Goal: Navigation & Orientation: Find specific page/section

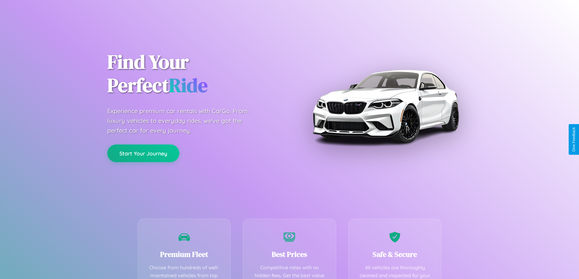
scroll to position [177, 0]
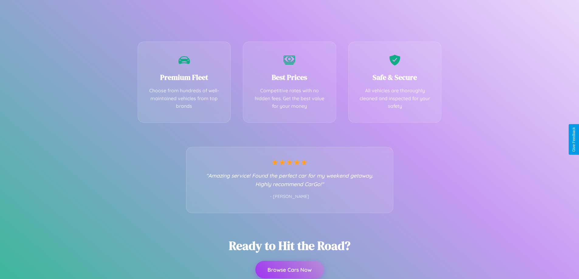
click at [289, 270] on button "Browse Cars Now" at bounding box center [289, 270] width 68 height 18
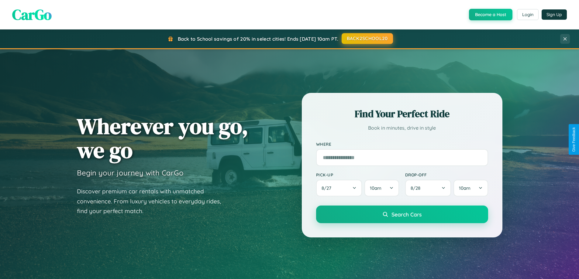
click at [367, 39] on button "BACK2SCHOOL20" at bounding box center [367, 38] width 51 height 11
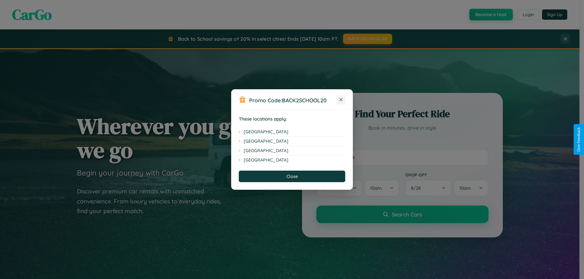
click at [341, 100] on icon at bounding box center [340, 99] width 3 height 3
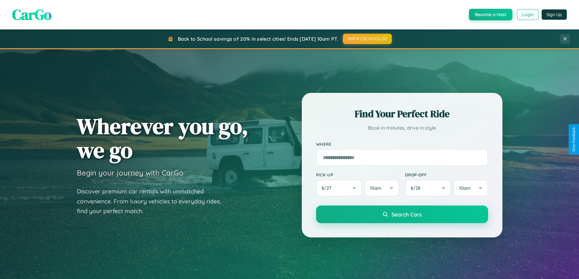
click at [527, 15] on button "Login" at bounding box center [528, 14] width 22 height 11
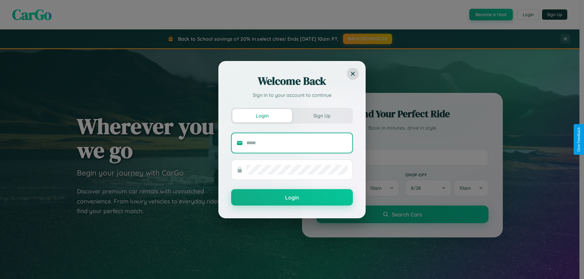
click at [297, 143] on input "text" at bounding box center [296, 143] width 101 height 10
type input "**********"
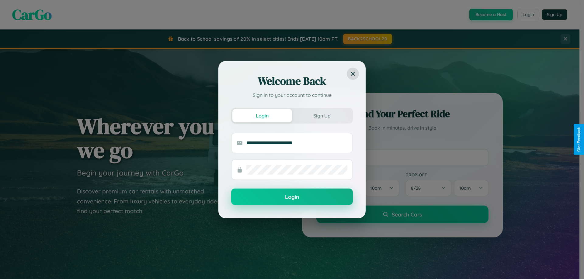
click at [292, 197] on button "Login" at bounding box center [292, 197] width 122 height 16
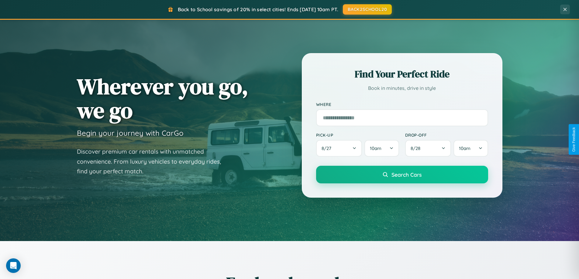
scroll to position [418, 0]
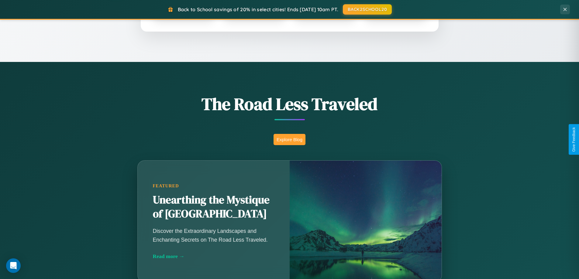
click at [289, 140] on button "Explore Blog" at bounding box center [290, 139] width 32 height 11
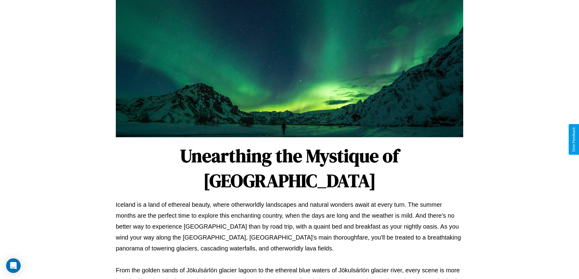
scroll to position [197, 0]
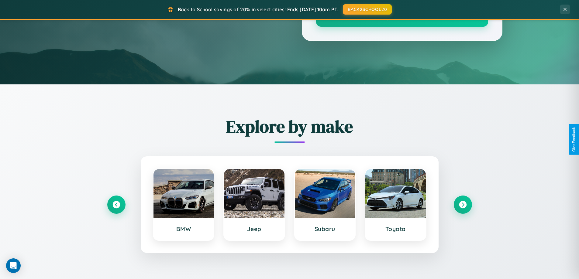
scroll to position [418, 0]
